Goal: Task Accomplishment & Management: Manage account settings

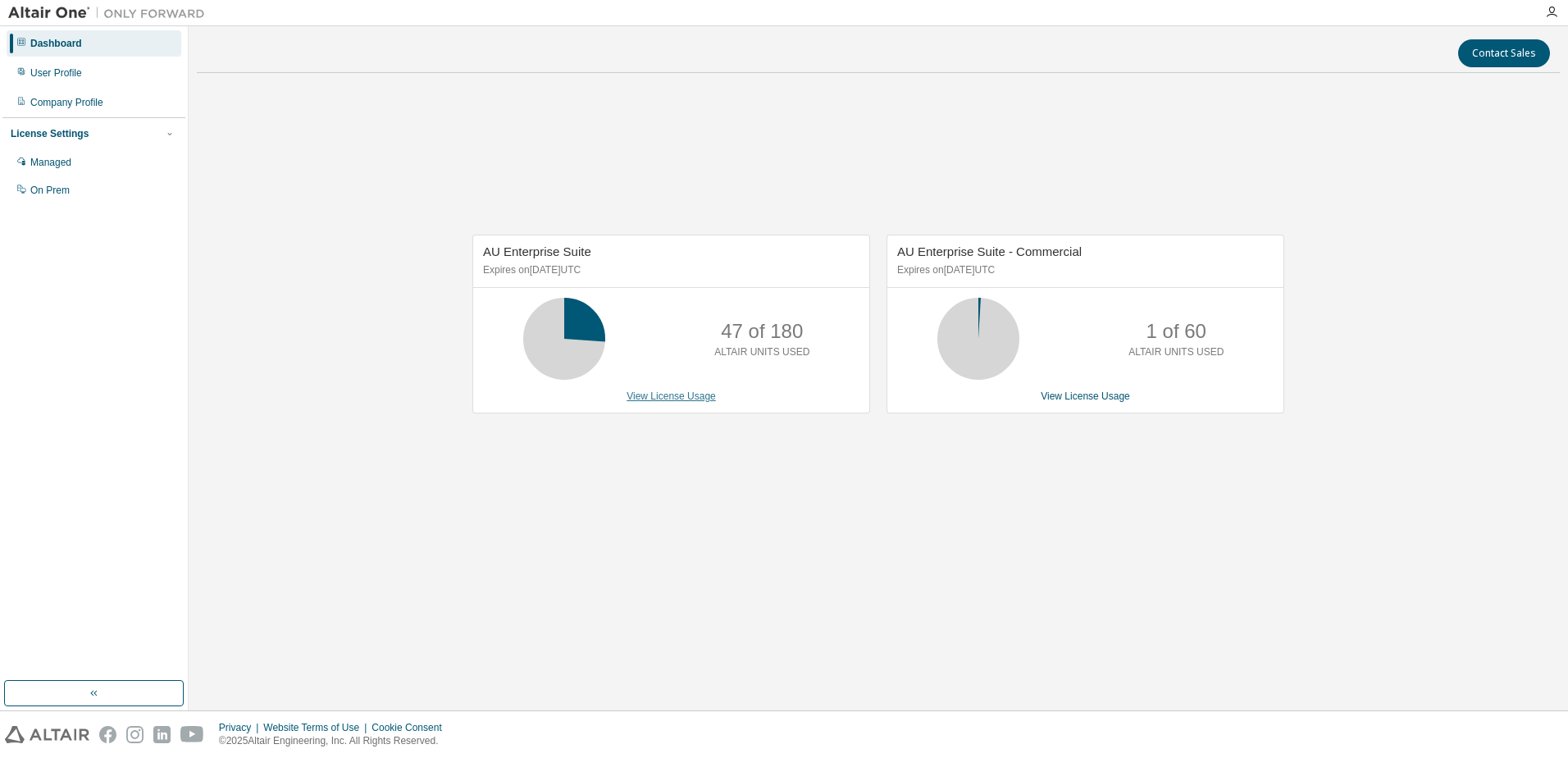
click at [672, 401] on link "View License Usage" at bounding box center [671, 397] width 90 height 12
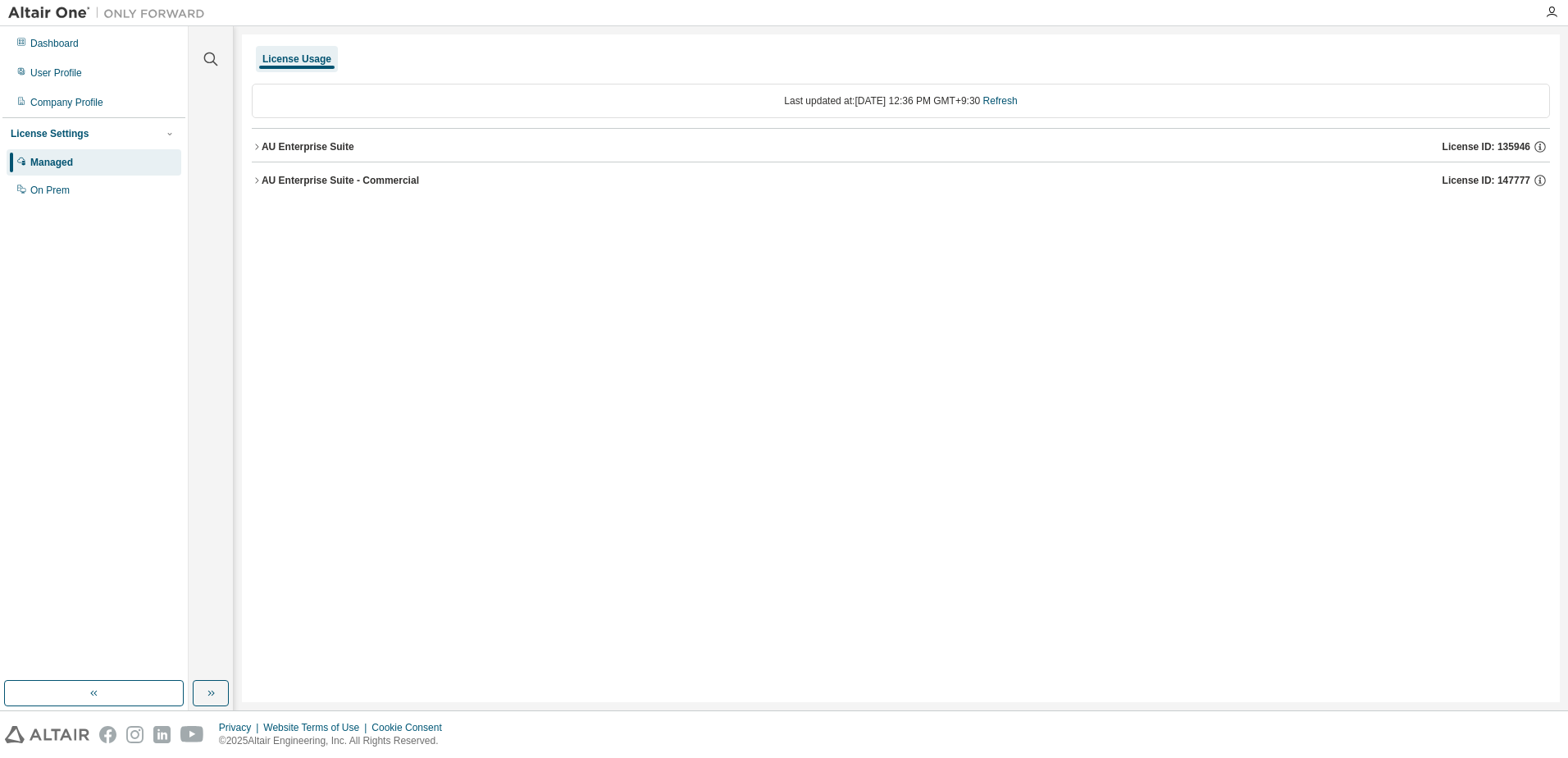
click at [339, 138] on button "AU Enterprise Suite License ID: 135946" at bounding box center [901, 146] width 1299 height 37
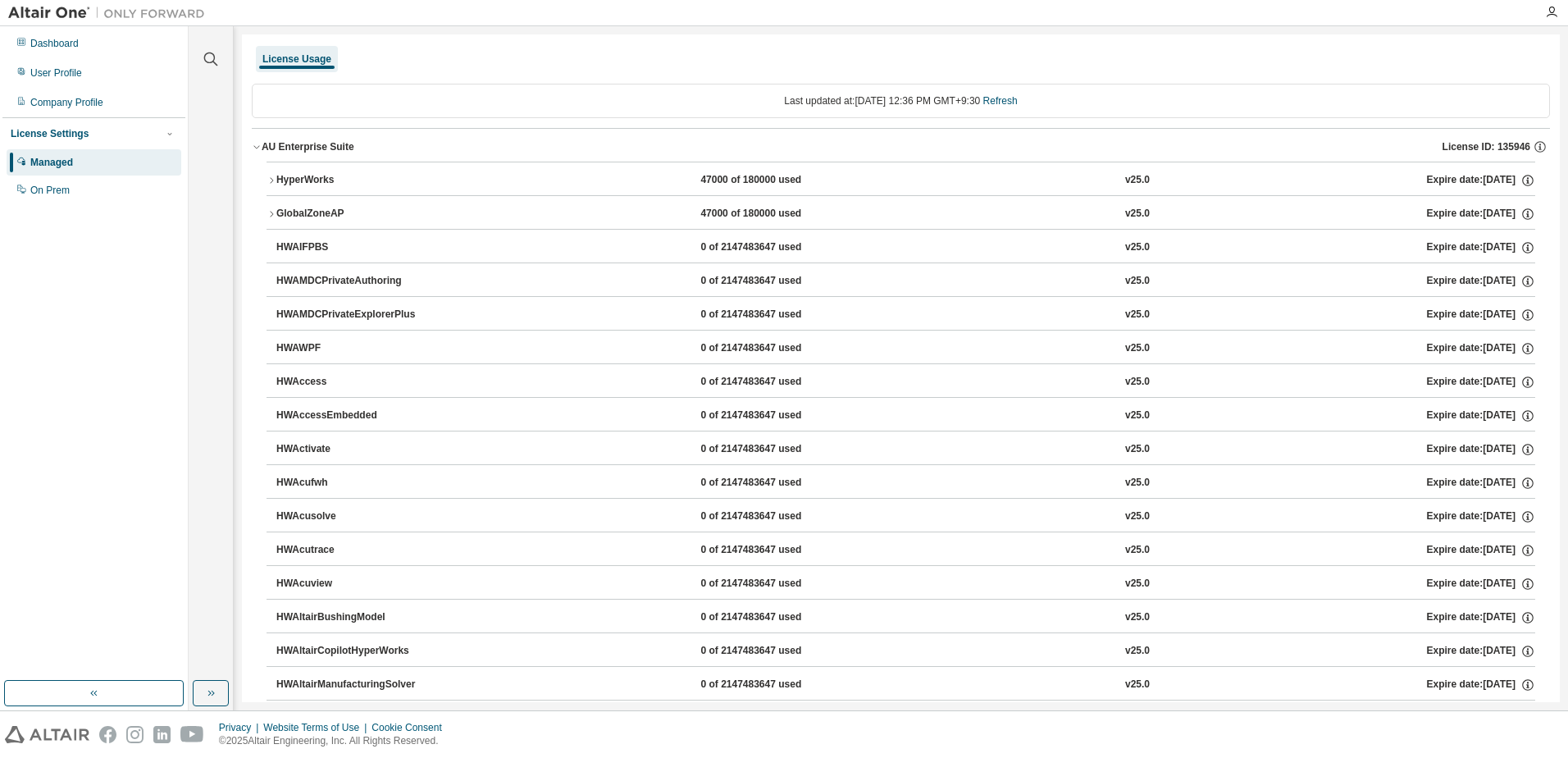
click at [272, 181] on icon "button" at bounding box center [271, 181] width 10 height 10
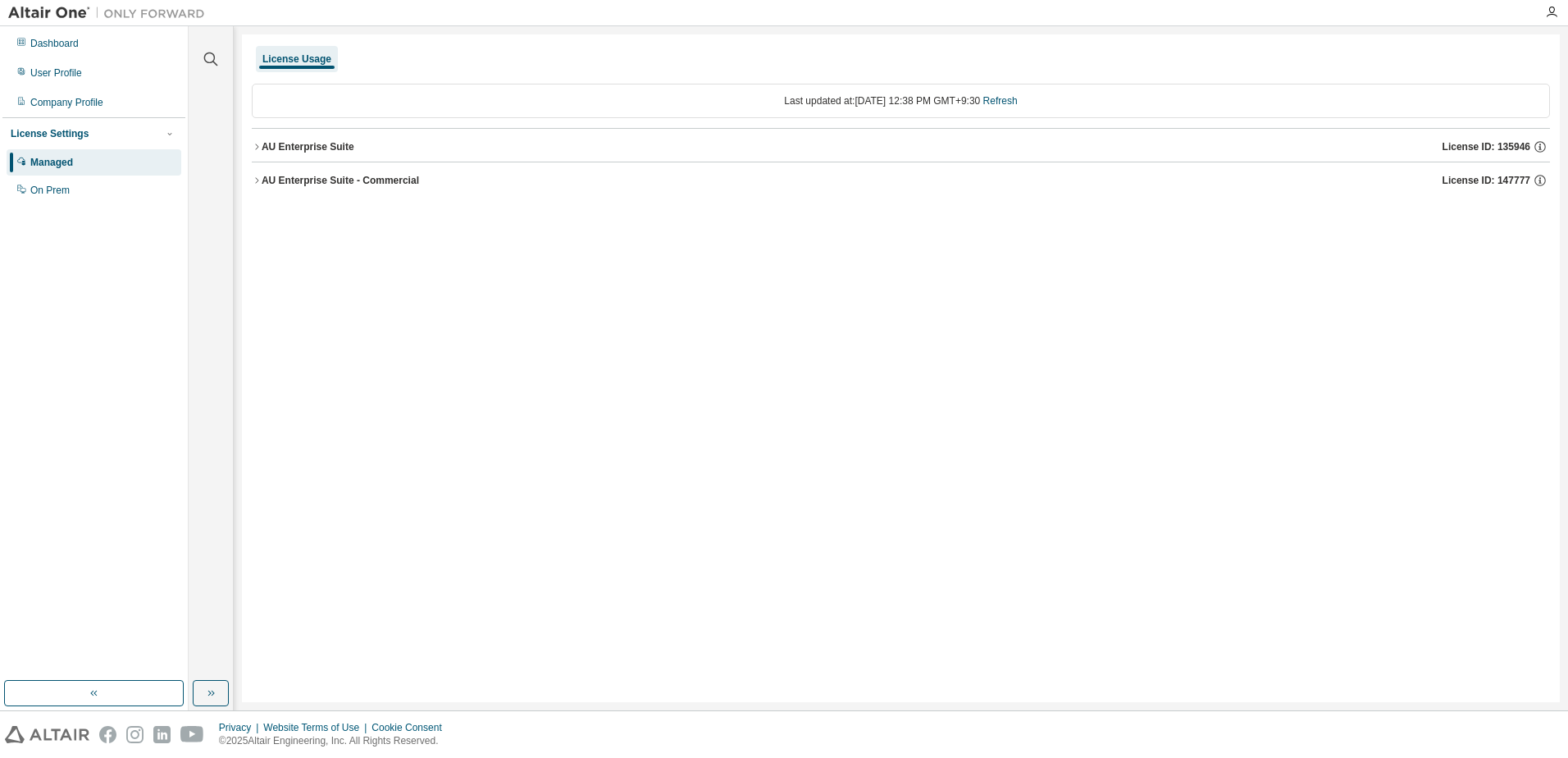
click at [256, 142] on icon "button" at bounding box center [257, 147] width 10 height 10
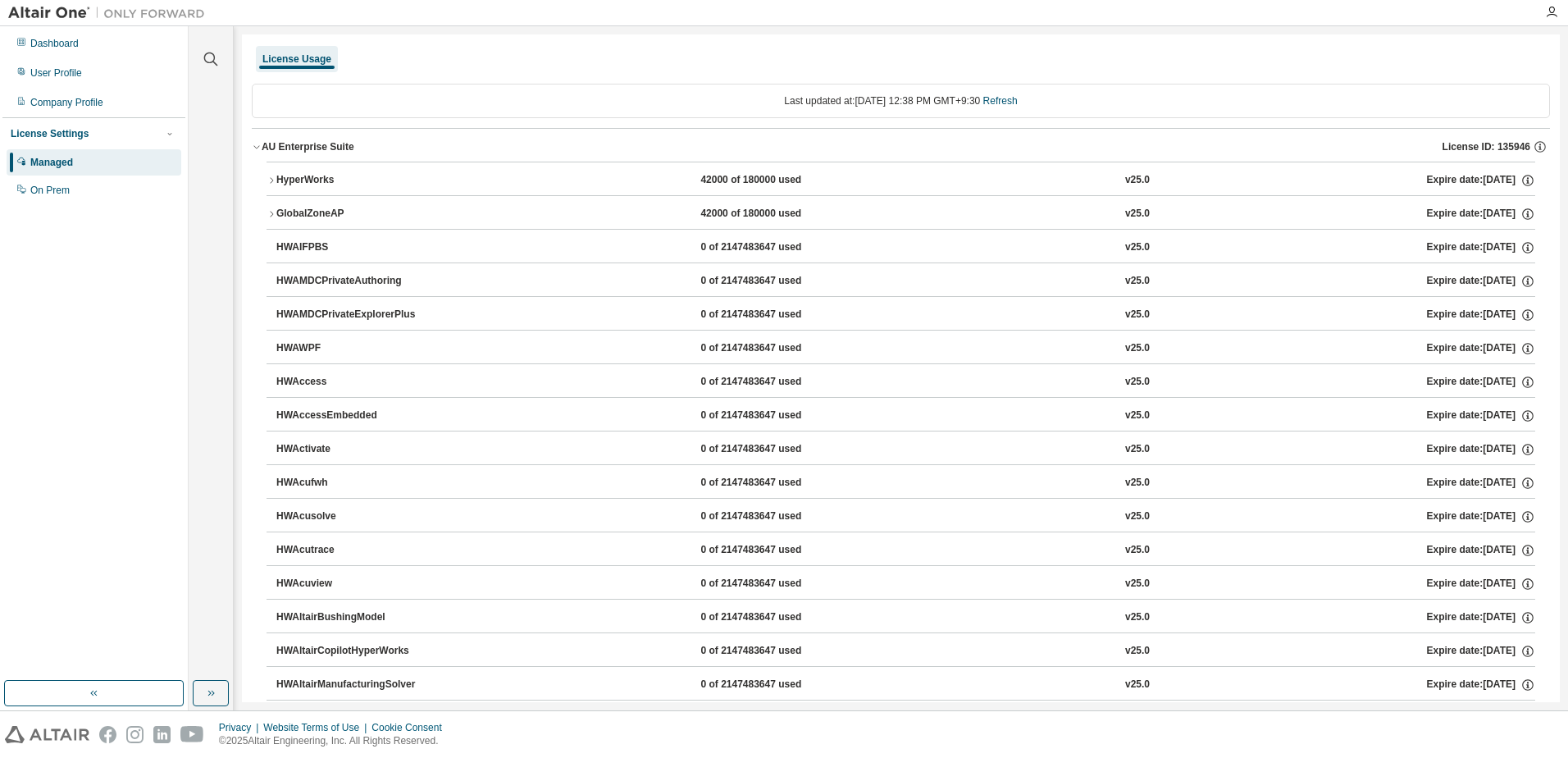
click at [268, 183] on icon "button" at bounding box center [271, 181] width 10 height 10
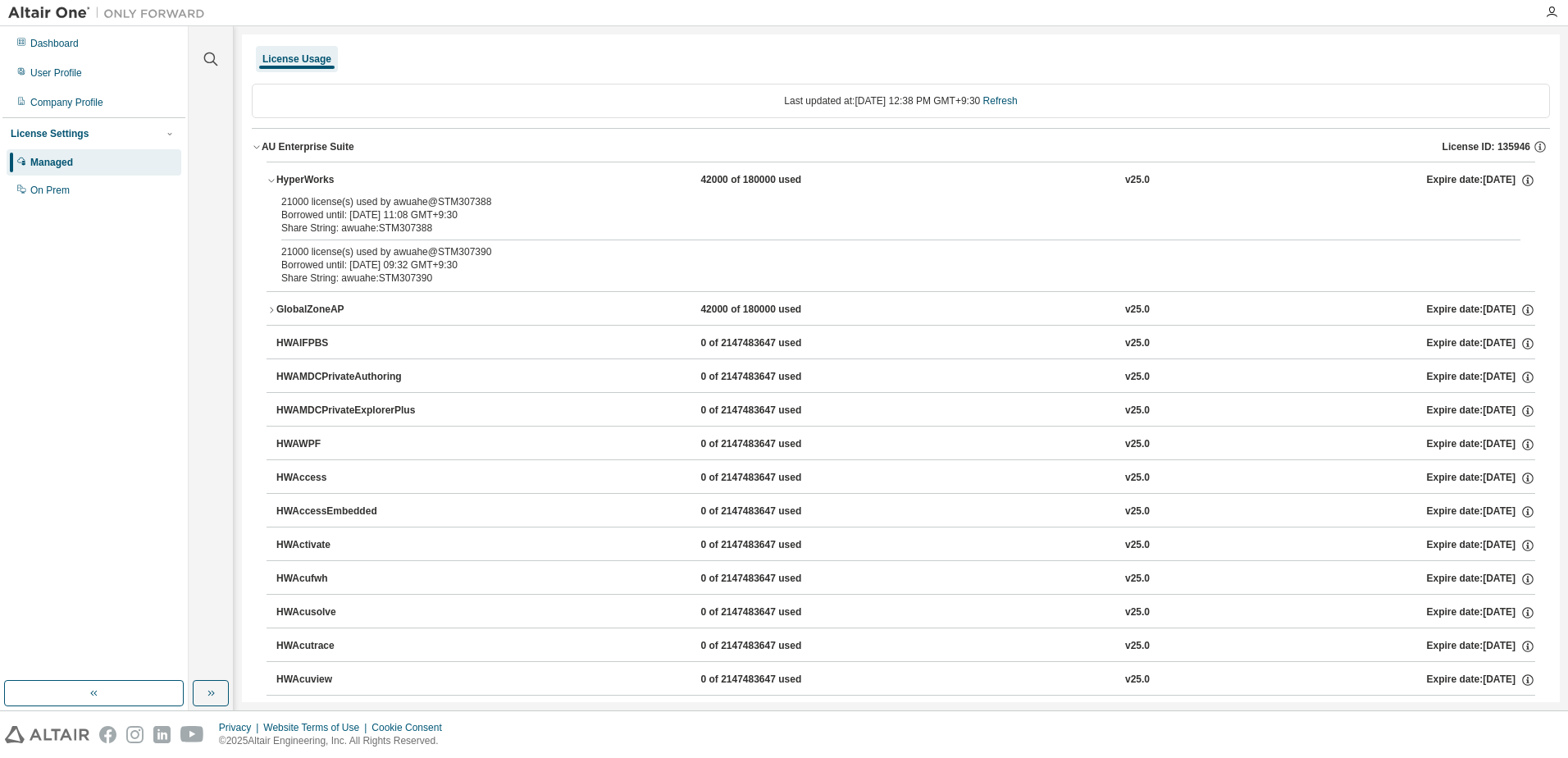
click at [269, 311] on icon "button" at bounding box center [271, 310] width 10 height 10
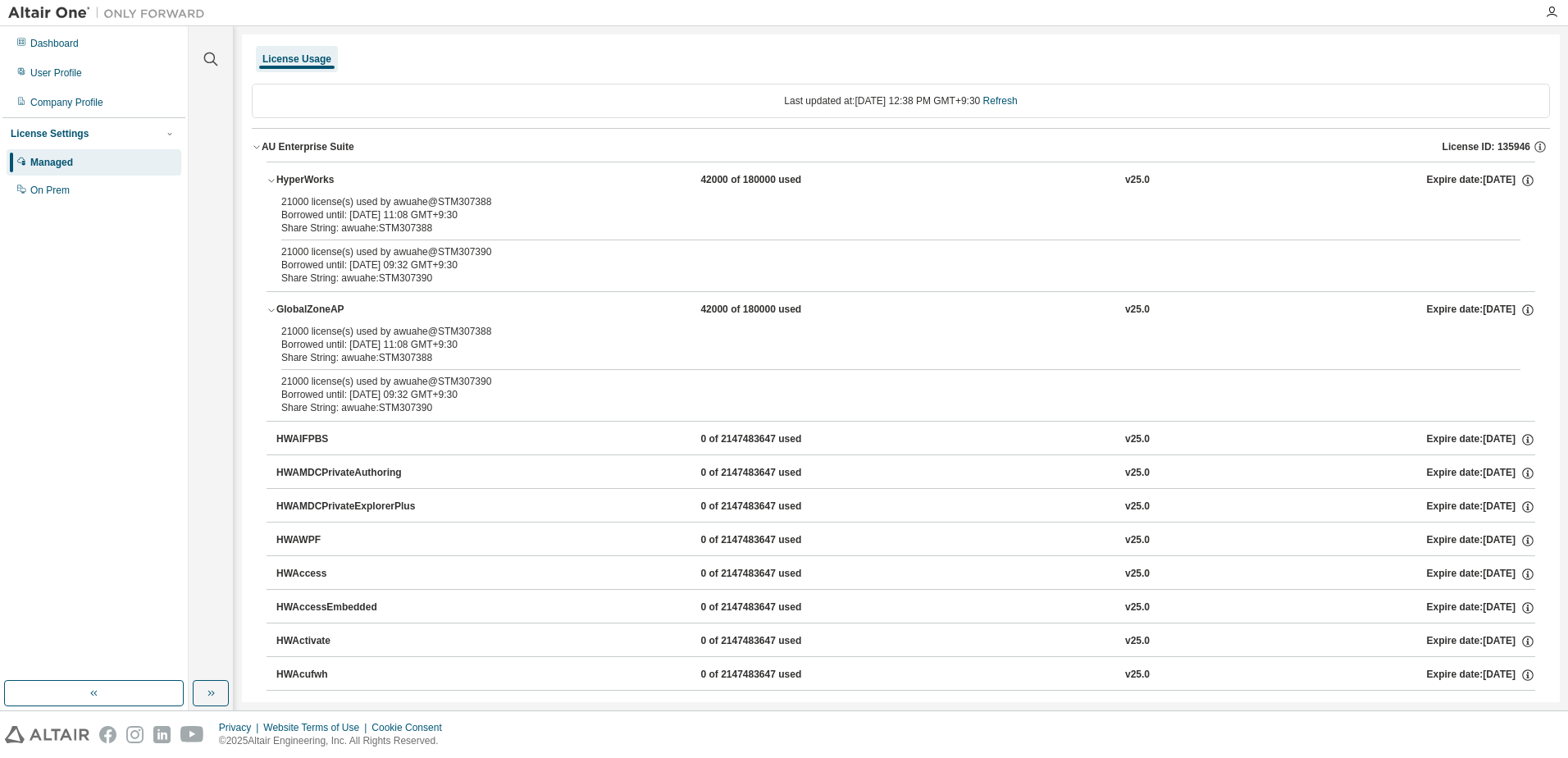
click at [269, 311] on icon "button" at bounding box center [271, 310] width 10 height 10
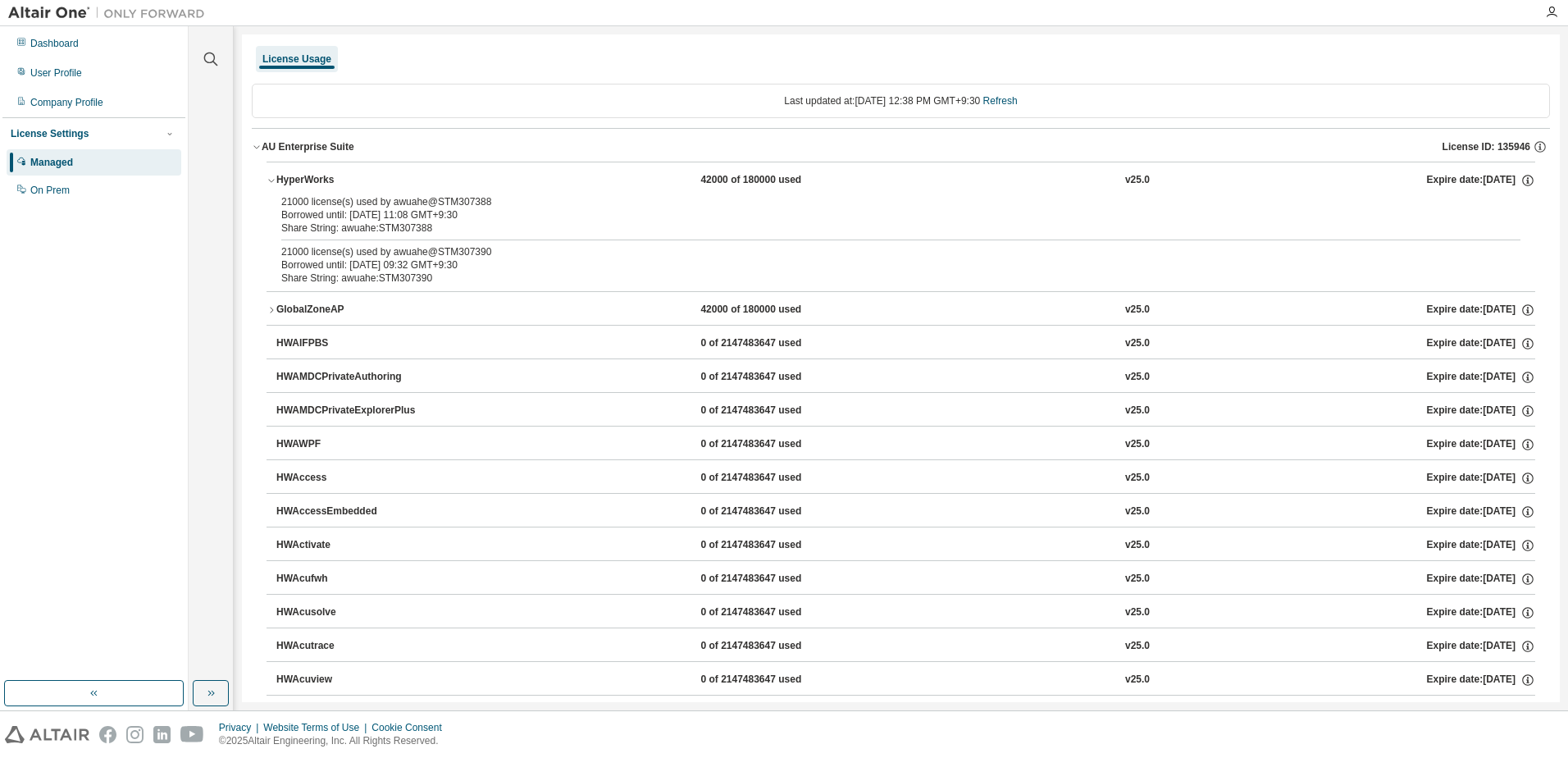
click at [269, 180] on icon "button" at bounding box center [271, 181] width 10 height 10
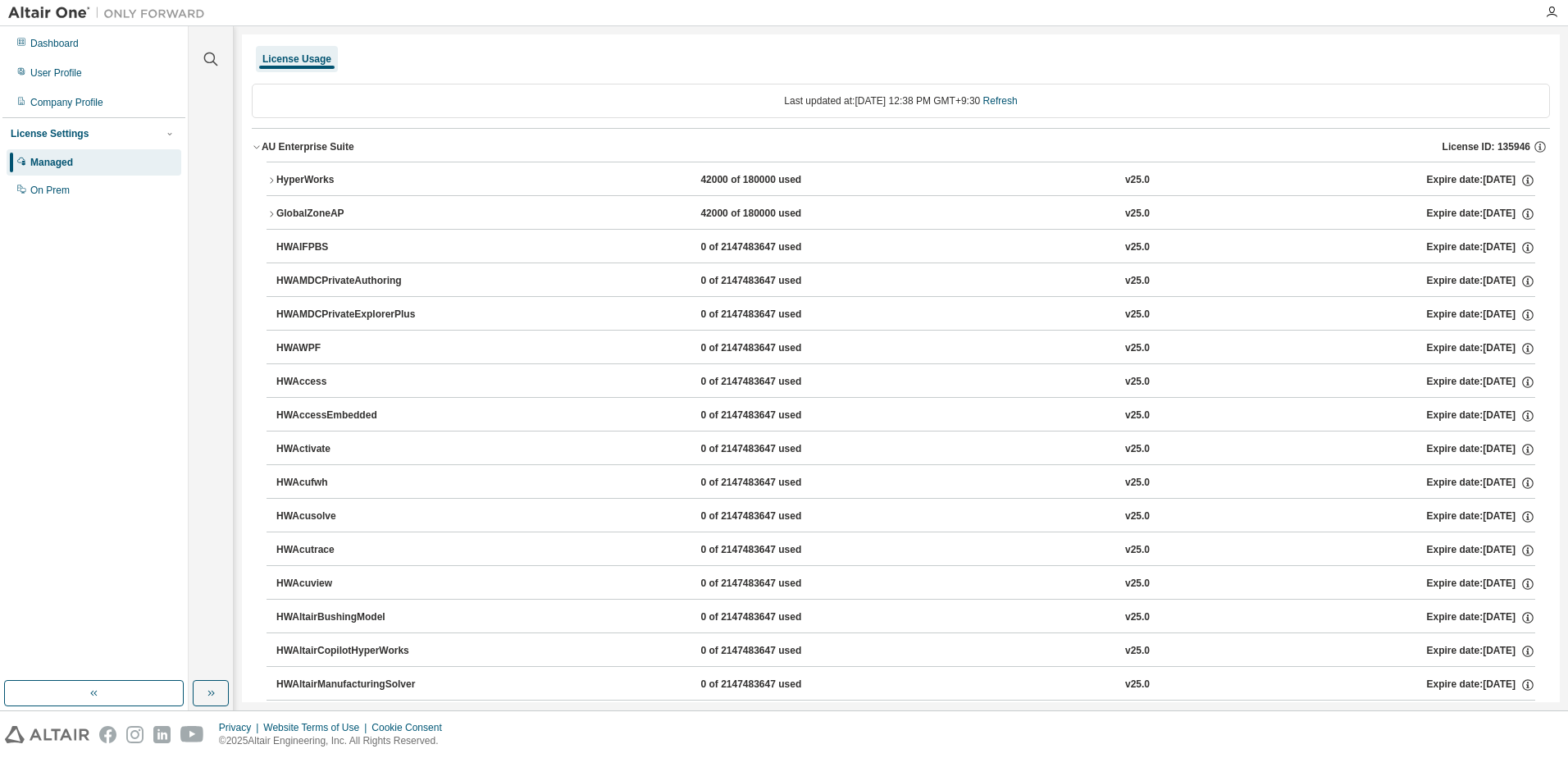
click at [260, 148] on icon "button" at bounding box center [257, 147] width 10 height 10
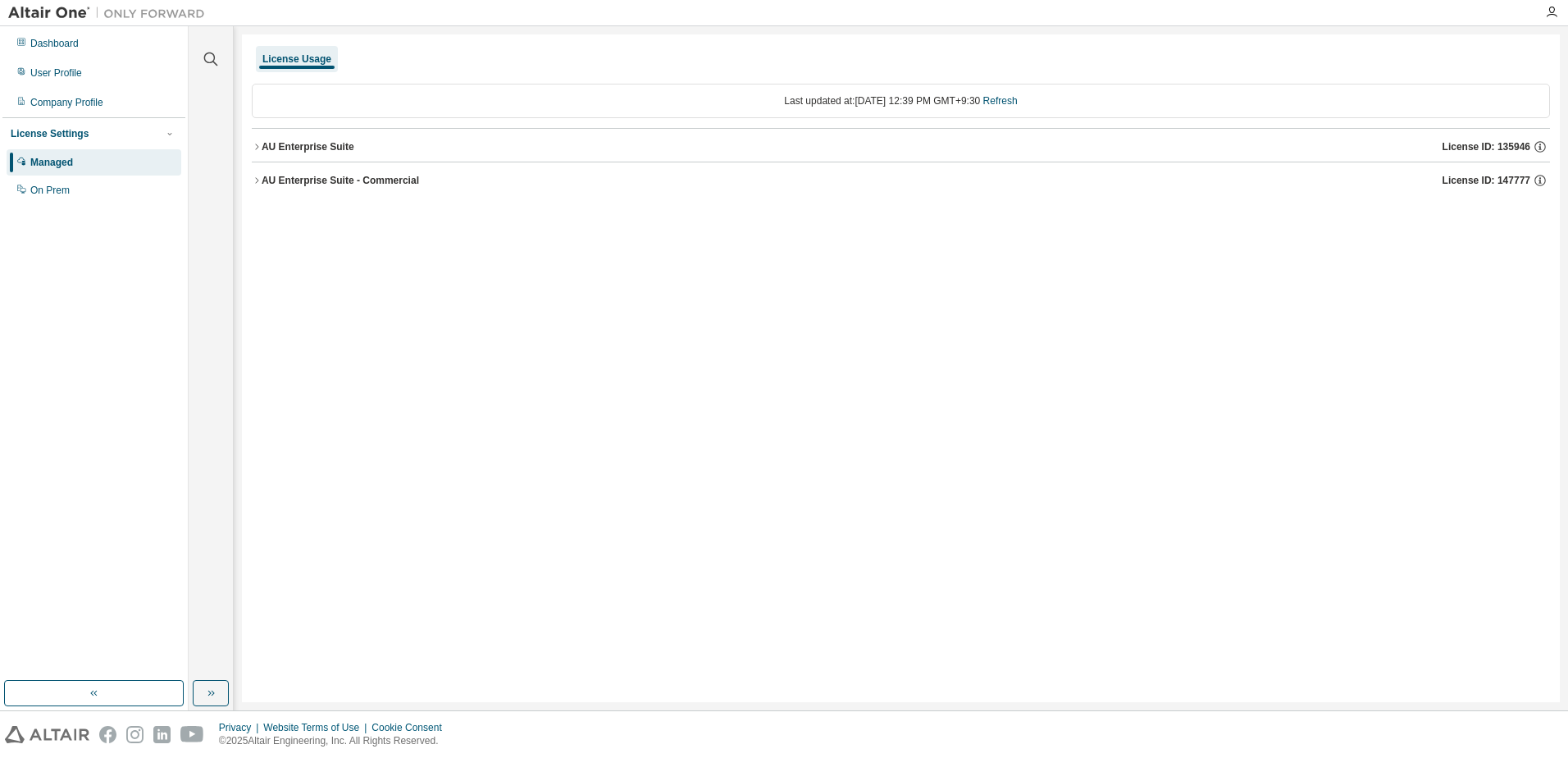
click at [64, 49] on div "Dashboard" at bounding box center [54, 42] width 48 height 13
